Goal: Navigation & Orientation: Find specific page/section

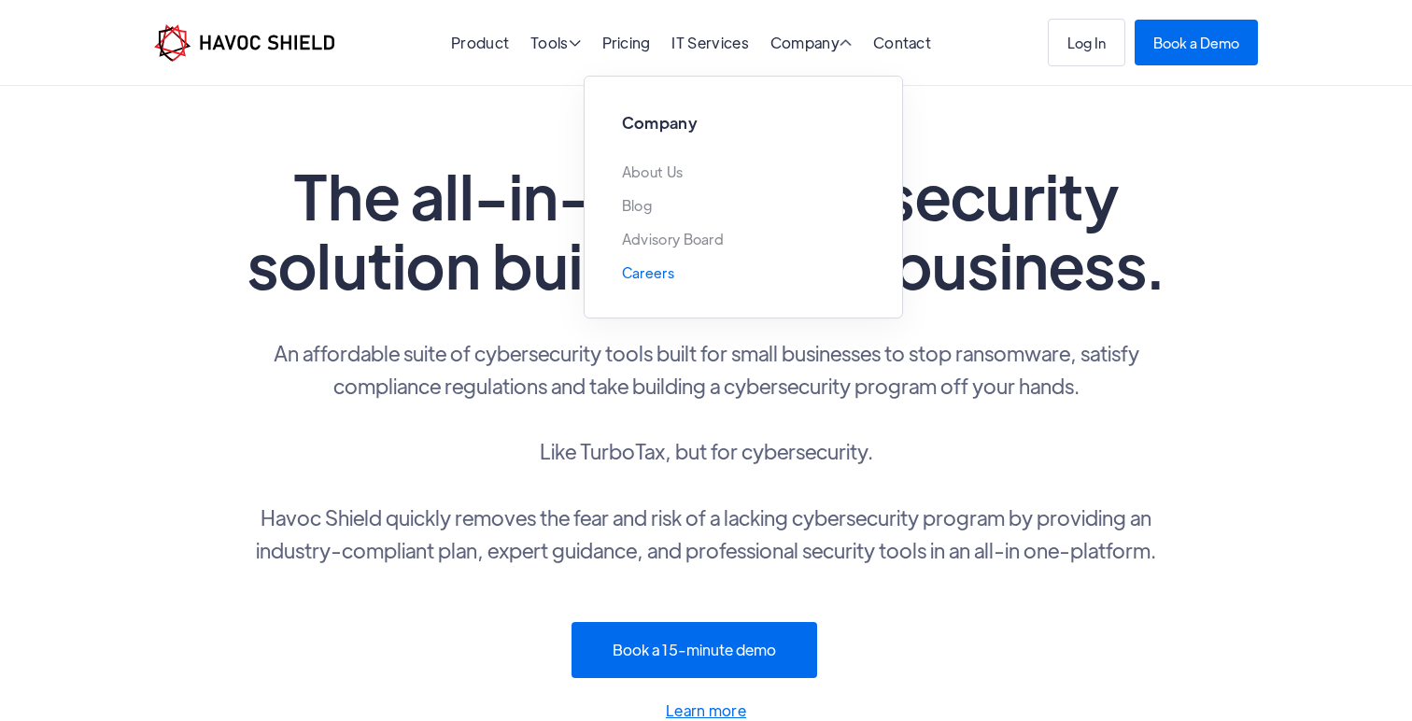
click at [655, 271] on link "Careers" at bounding box center [648, 272] width 52 height 15
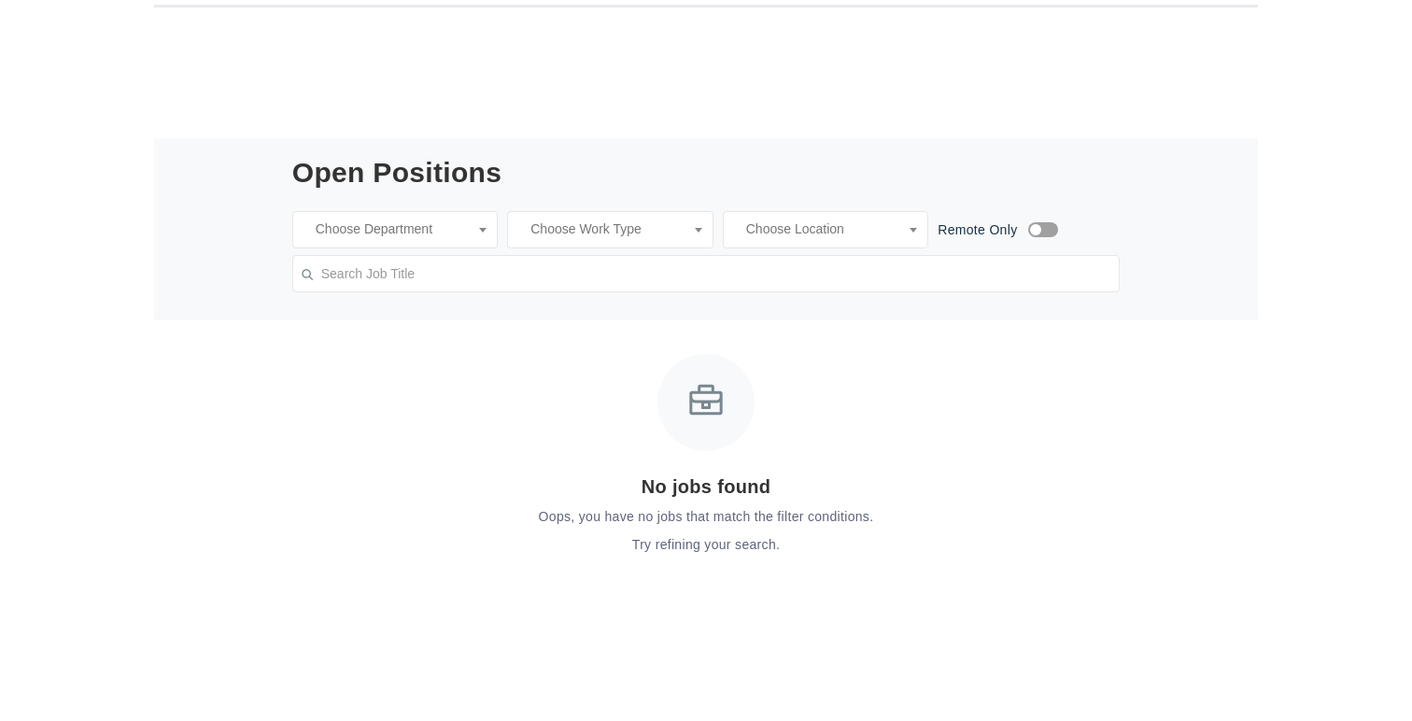
scroll to position [475, 0]
